Goal: Find specific page/section: Find specific page/section

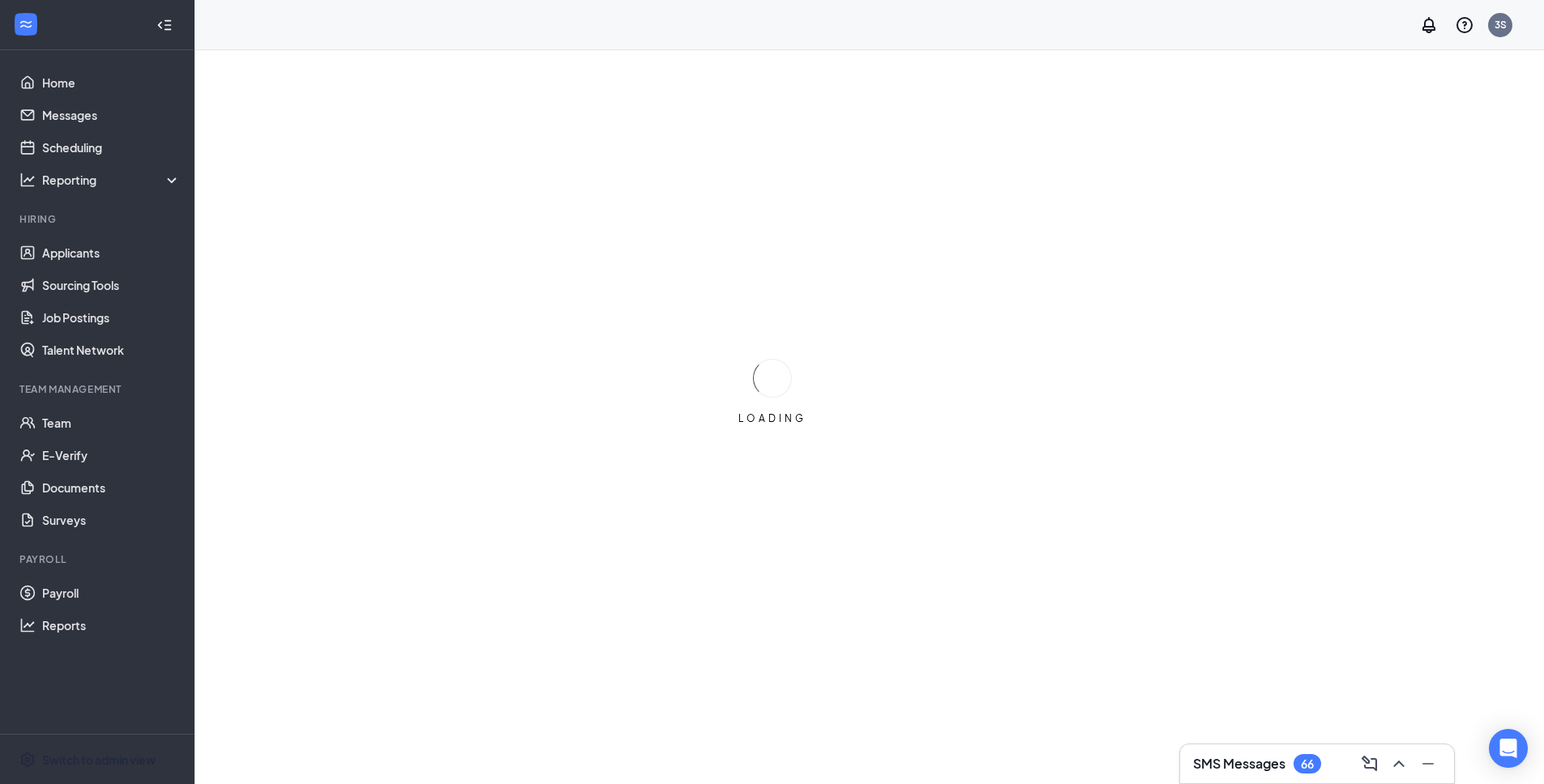
click at [128, 757] on div "Switch to admin view" at bounding box center [98, 759] width 114 height 16
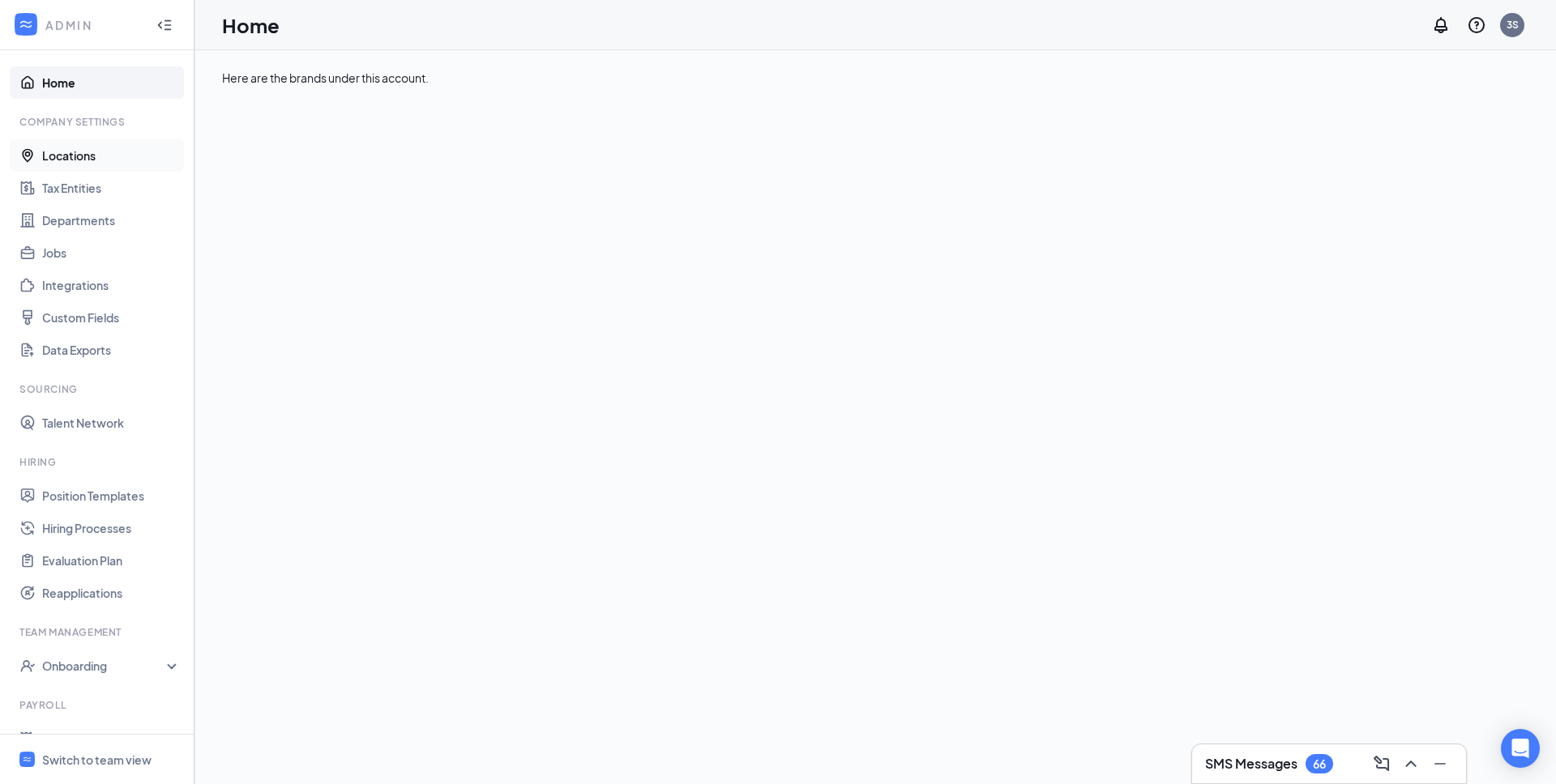
click at [87, 154] on link "Locations" at bounding box center [111, 155] width 138 height 32
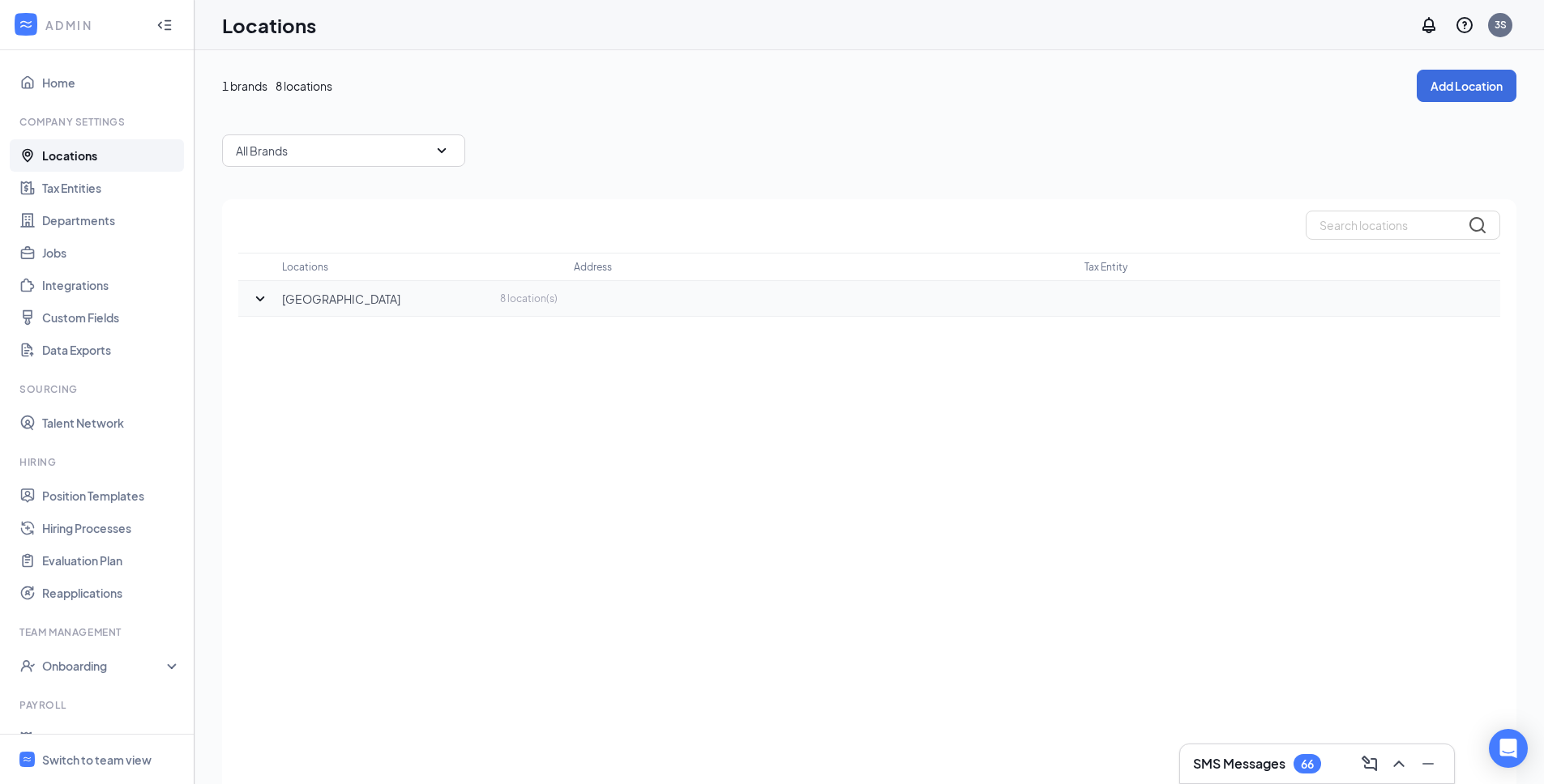
click at [263, 300] on icon "SmallChevronDown" at bounding box center [261, 299] width 19 height 19
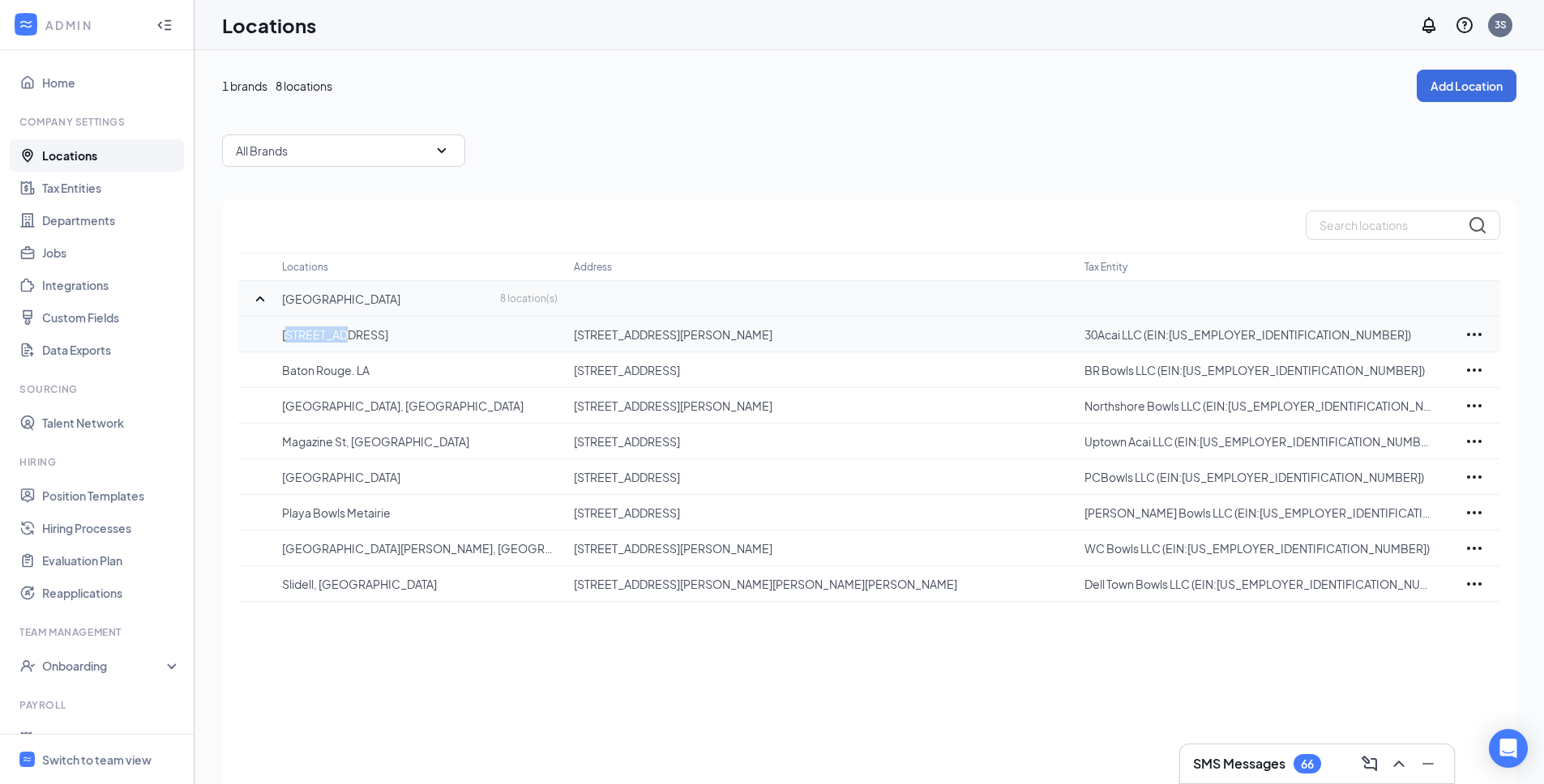
drag, startPoint x: 341, startPoint y: 337, endPoint x: 255, endPoint y: 334, distance: 86.1
click at [256, 334] on tr "[STREET_ADDRESS][PERSON_NAME] 30Acai LLC (EIN:[US_EMPLOYER_IDENTIFICATION_NUMBE…" at bounding box center [869, 334] width 1262 height 35
copy p "[STREET_ADDRESS]"
drag, startPoint x: 392, startPoint y: 517, endPoint x: 285, endPoint y: 517, distance: 107.0
click at [285, 517] on p "Playa Bowls Metairie" at bounding box center [420, 512] width 276 height 16
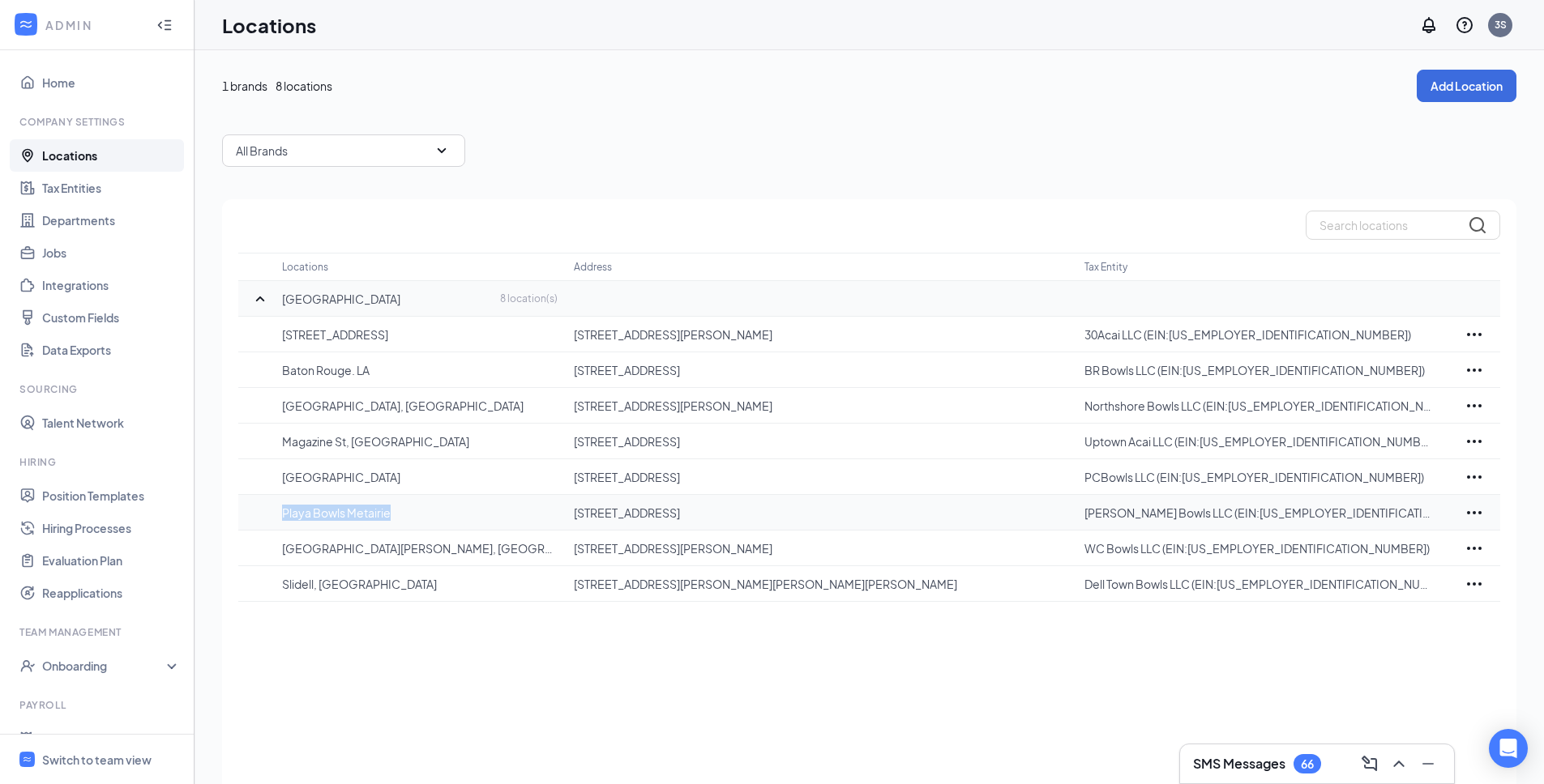
copy p "Playa Bowls Metairie"
